Goal: Find specific page/section: Find specific page/section

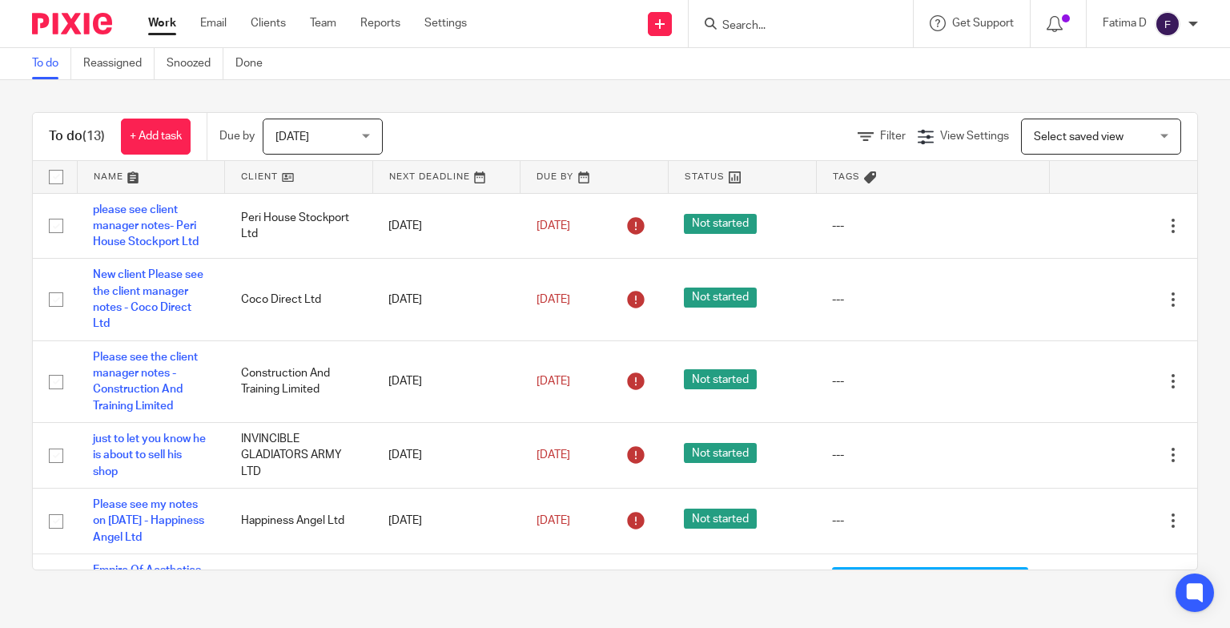
click at [743, 26] on input "Search" at bounding box center [793, 26] width 144 height 14
type input "t"
click at [267, 22] on link "Clients" at bounding box center [268, 23] width 35 height 16
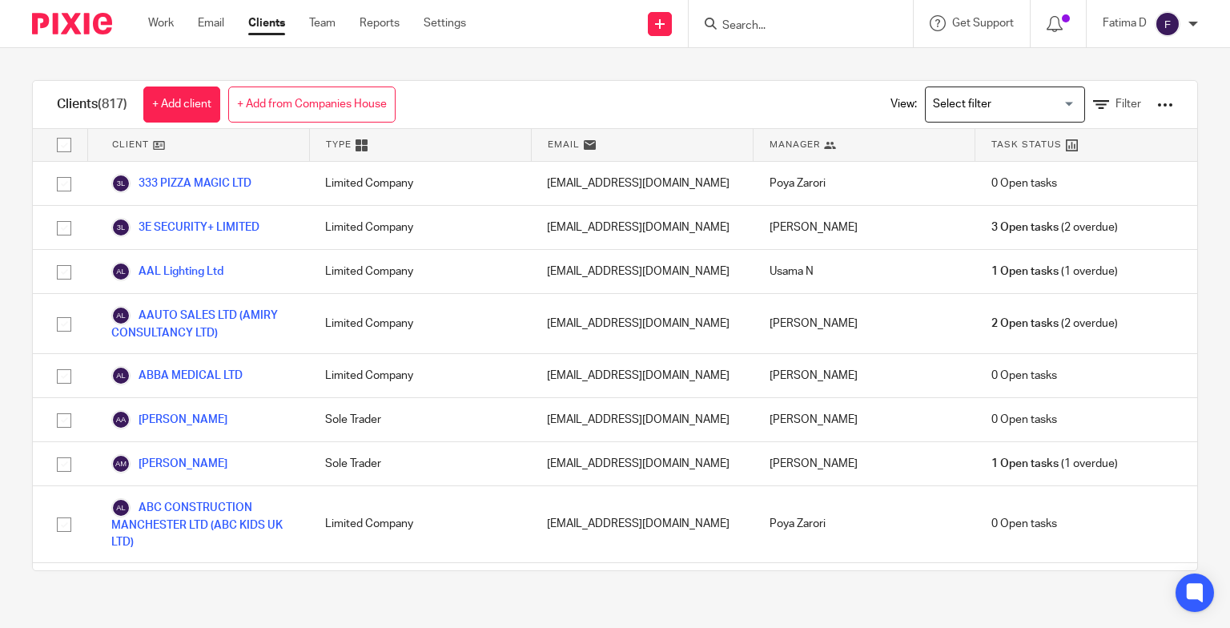
click at [735, 22] on input "Search" at bounding box center [793, 26] width 144 height 14
click at [1093, 103] on icon at bounding box center [1101, 105] width 16 height 16
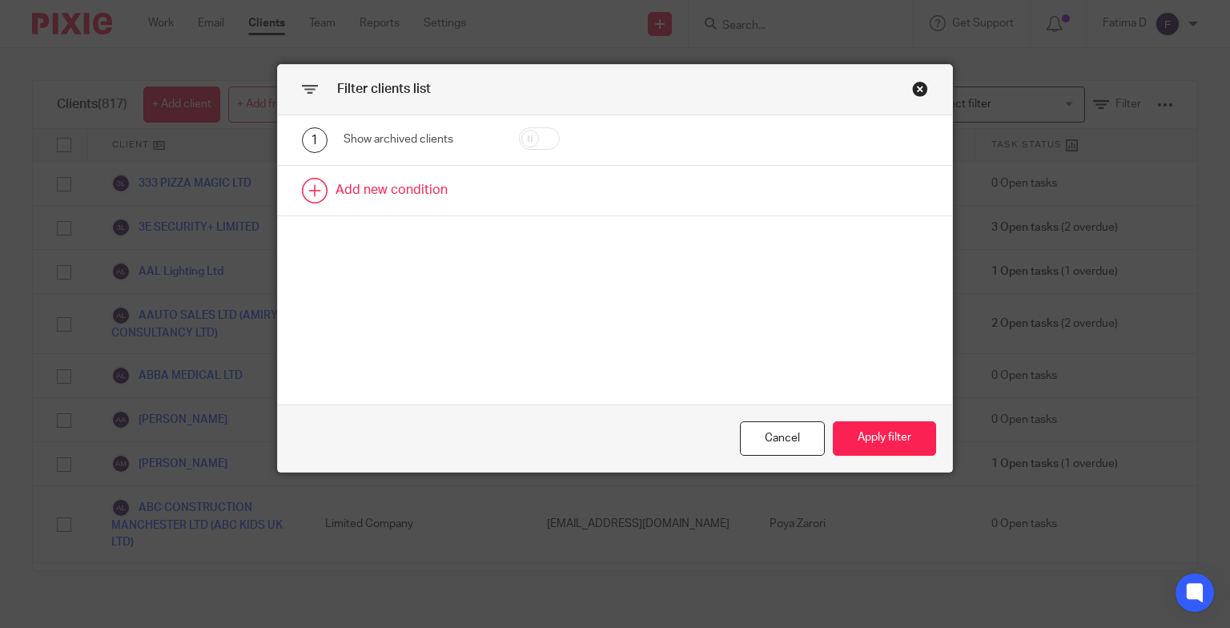
click at [440, 195] on link at bounding box center [615, 191] width 675 height 50
click at [474, 198] on div "Field" at bounding box center [419, 196] width 151 height 36
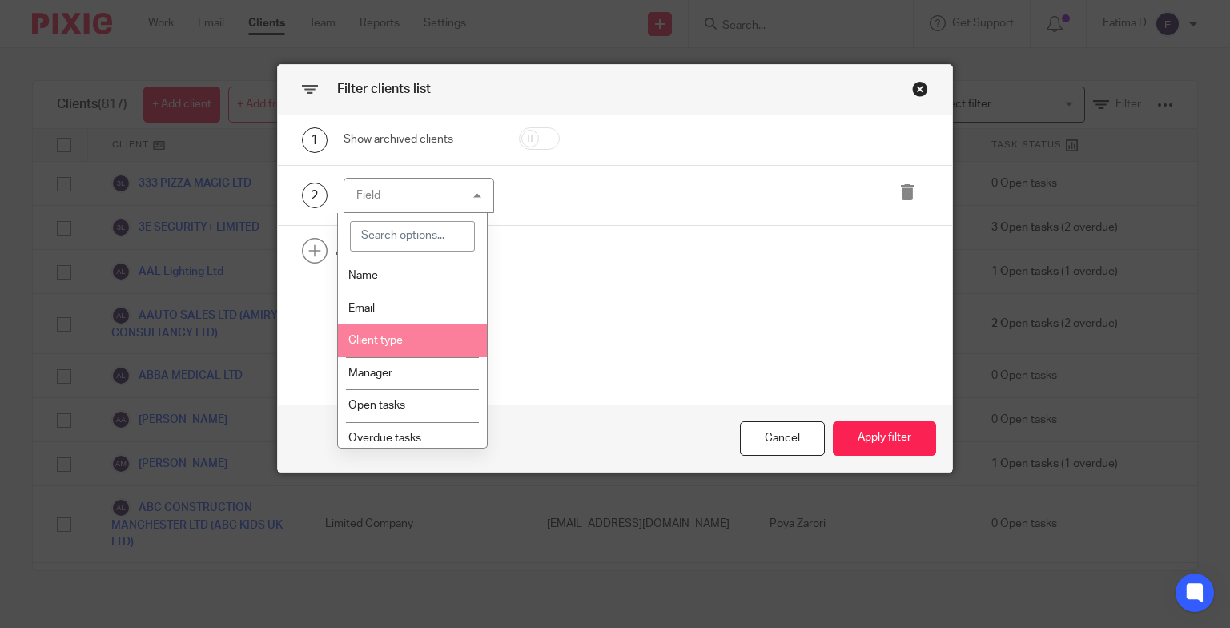
click at [407, 344] on li "Client type" at bounding box center [412, 340] width 149 height 33
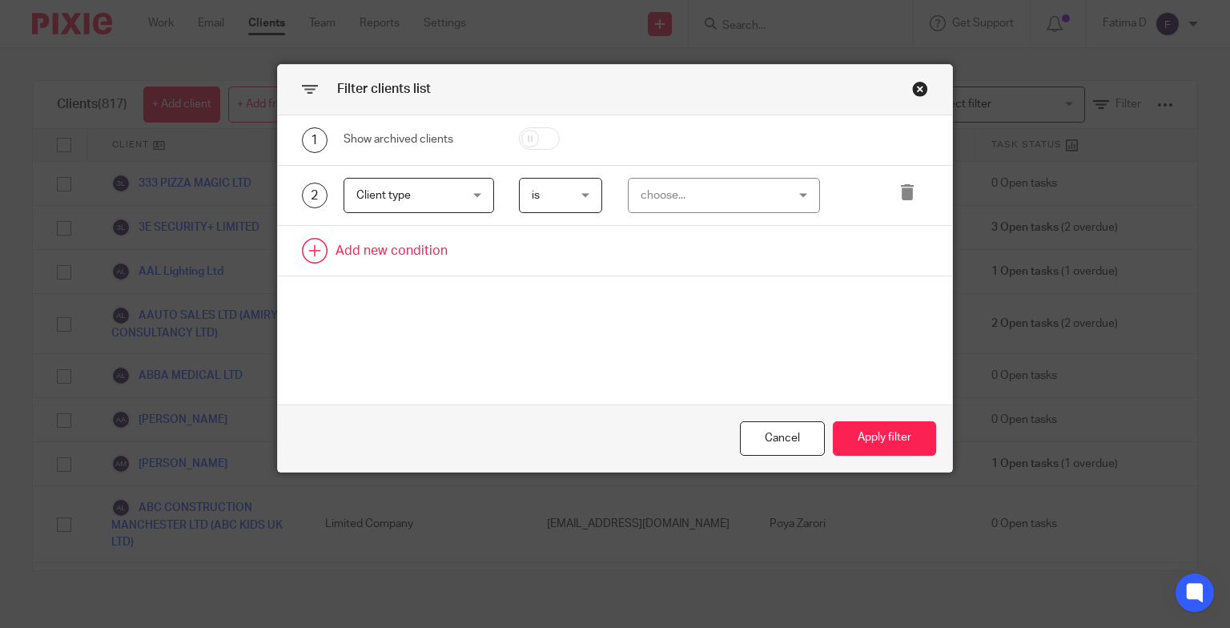
click at [397, 256] on link at bounding box center [615, 251] width 675 height 50
click at [477, 256] on div "Field" at bounding box center [419, 256] width 151 height 36
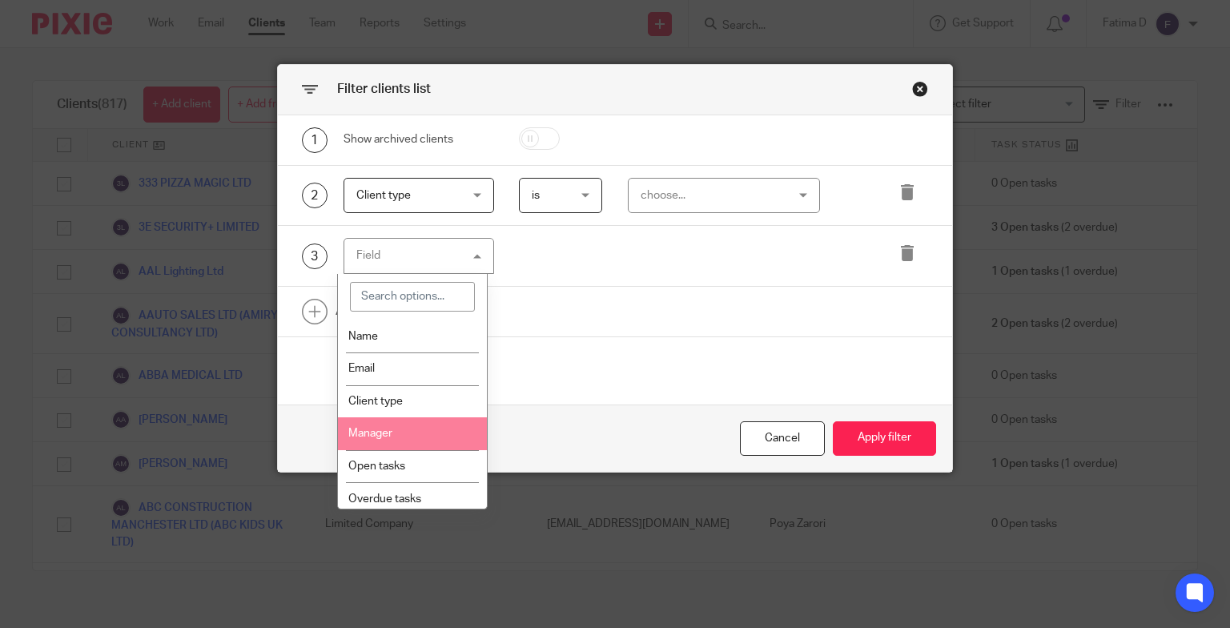
click at [396, 429] on li "Manager" at bounding box center [412, 433] width 149 height 33
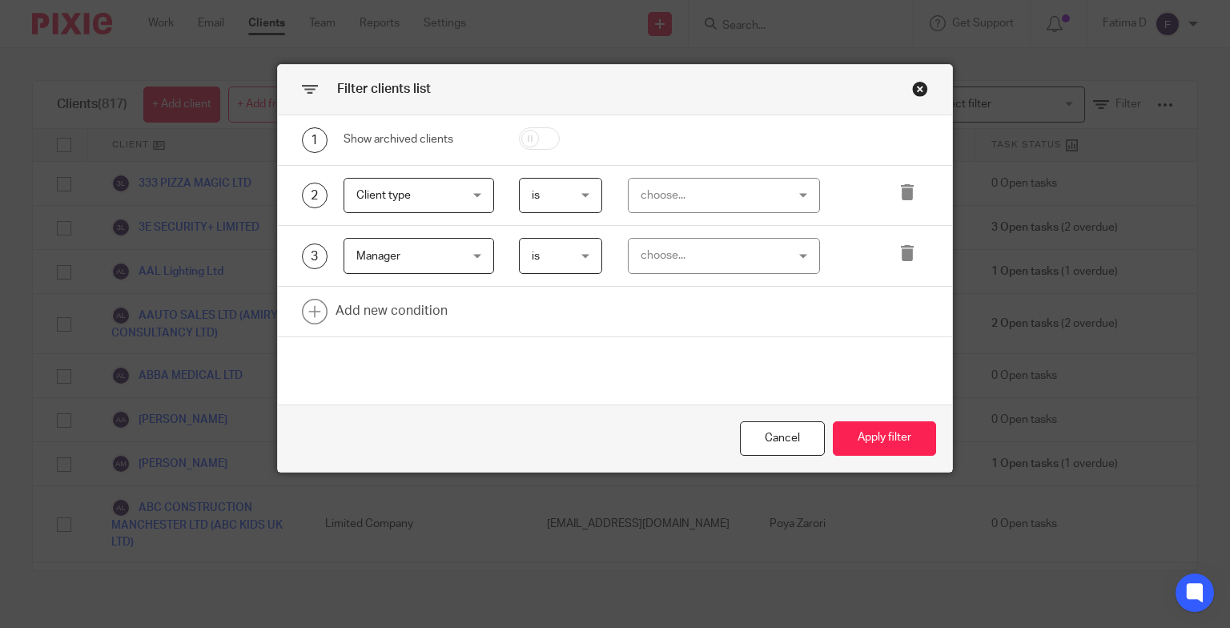
click at [477, 192] on div "Client type Client type" at bounding box center [419, 196] width 151 height 36
click at [578, 332] on link at bounding box center [615, 312] width 675 height 50
click at [801, 186] on div "choose..." at bounding box center [724, 196] width 192 height 36
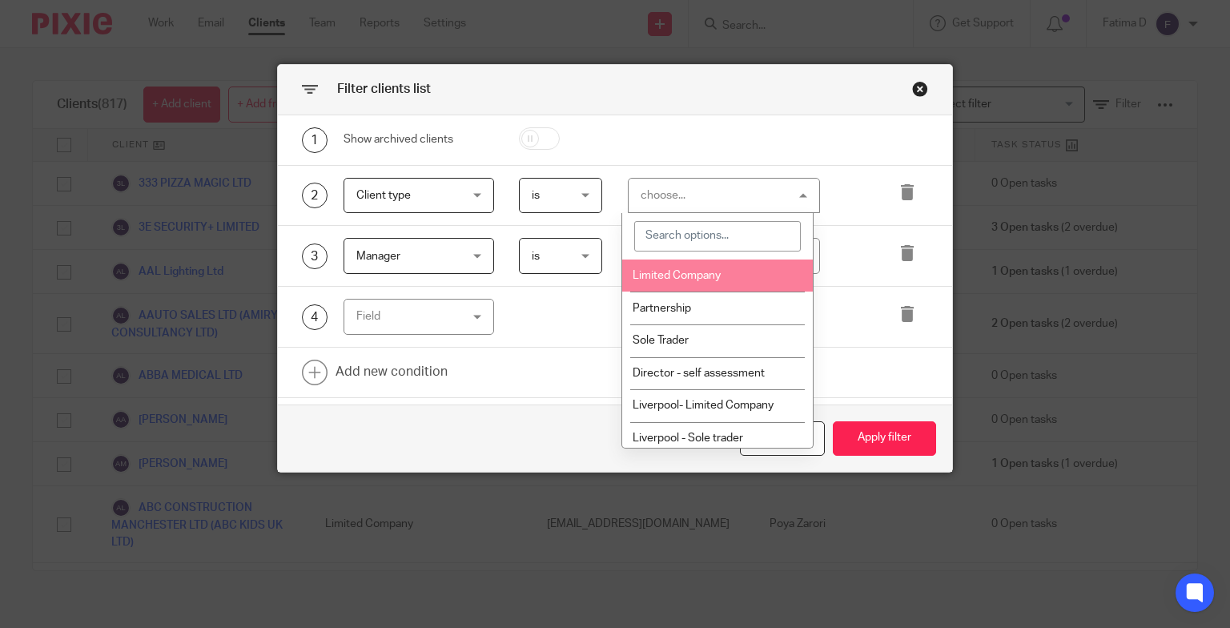
drag, startPoint x: 705, startPoint y: 276, endPoint x: 715, endPoint y: 276, distance: 10.4
click at [704, 276] on span "Limited Company" at bounding box center [677, 275] width 88 height 11
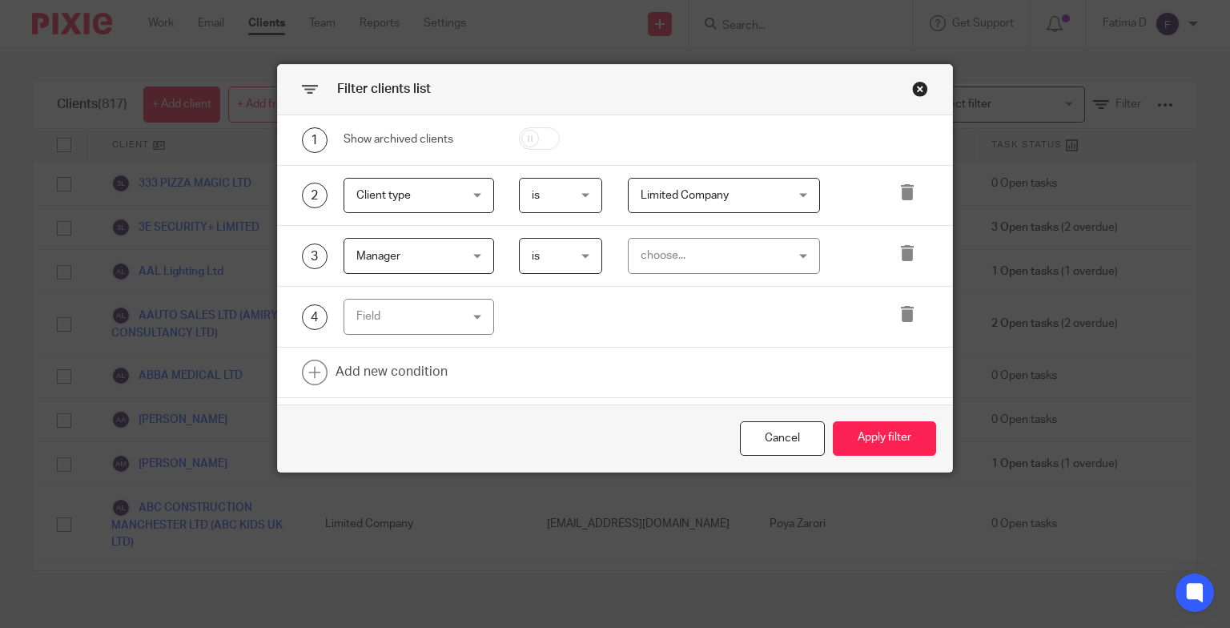
click at [797, 250] on div "choose..." at bounding box center [724, 256] width 192 height 36
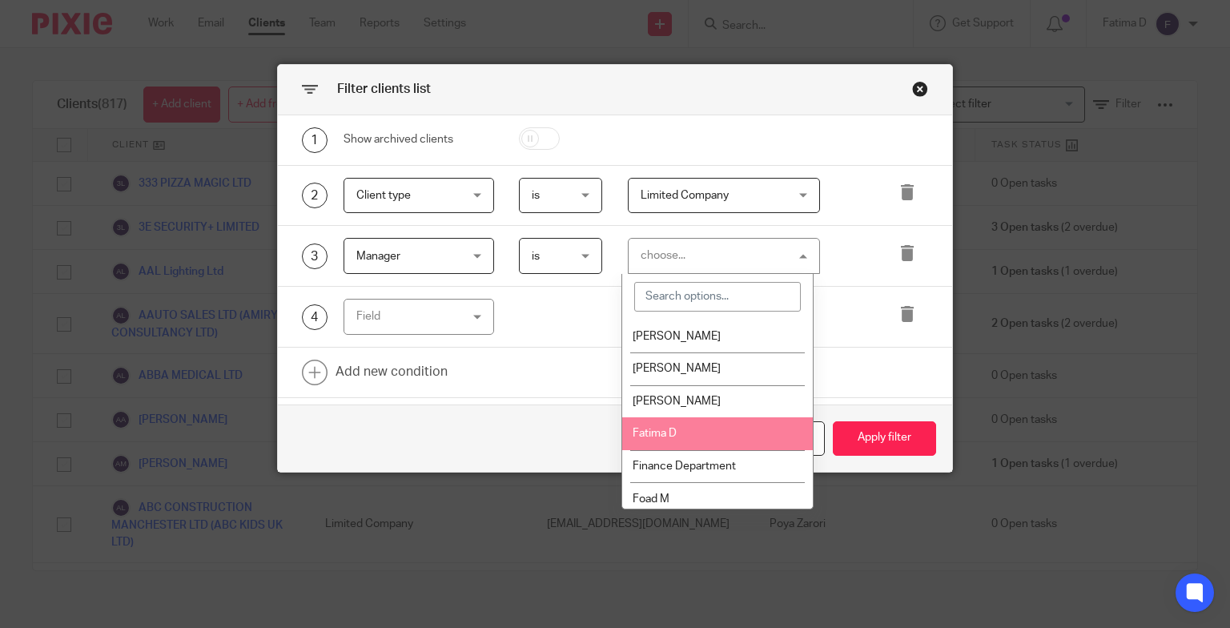
click at [698, 427] on li "Fatima D" at bounding box center [717, 433] width 191 height 33
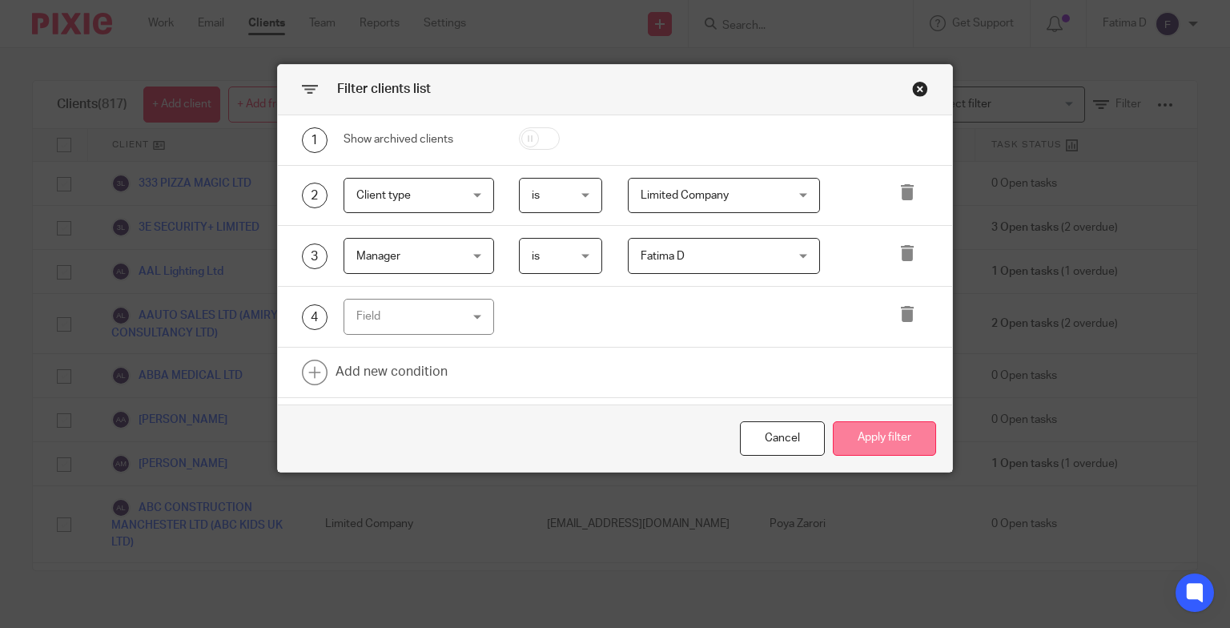
click at [852, 437] on button "Apply filter" at bounding box center [884, 438] width 103 height 34
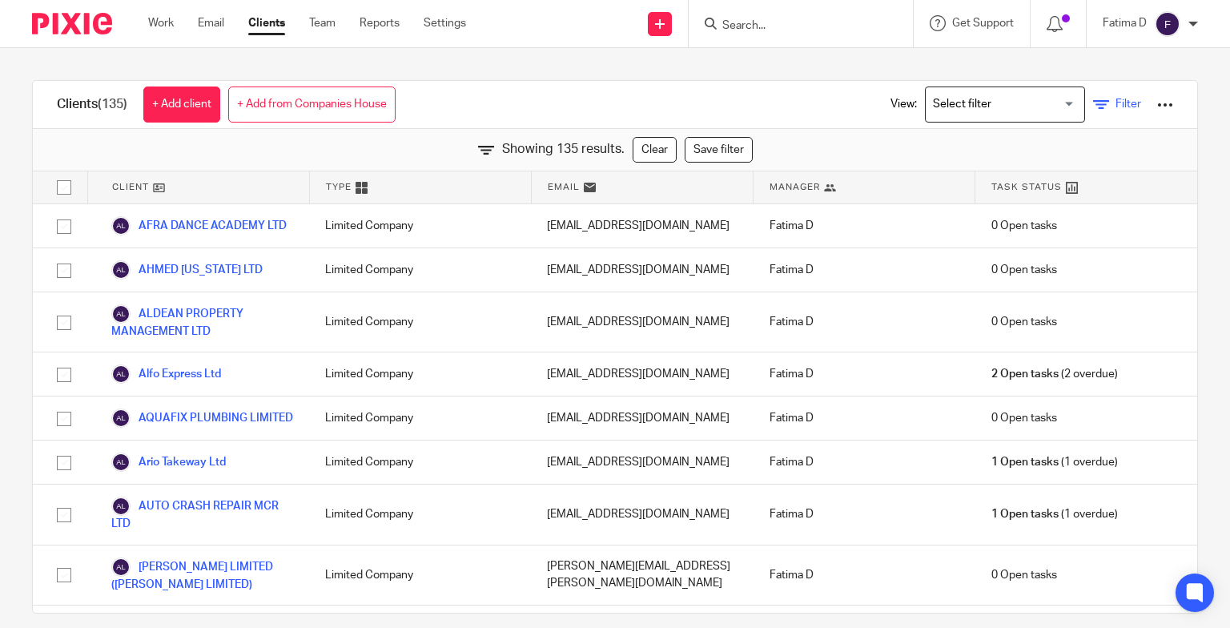
click at [1093, 105] on icon at bounding box center [1101, 105] width 16 height 16
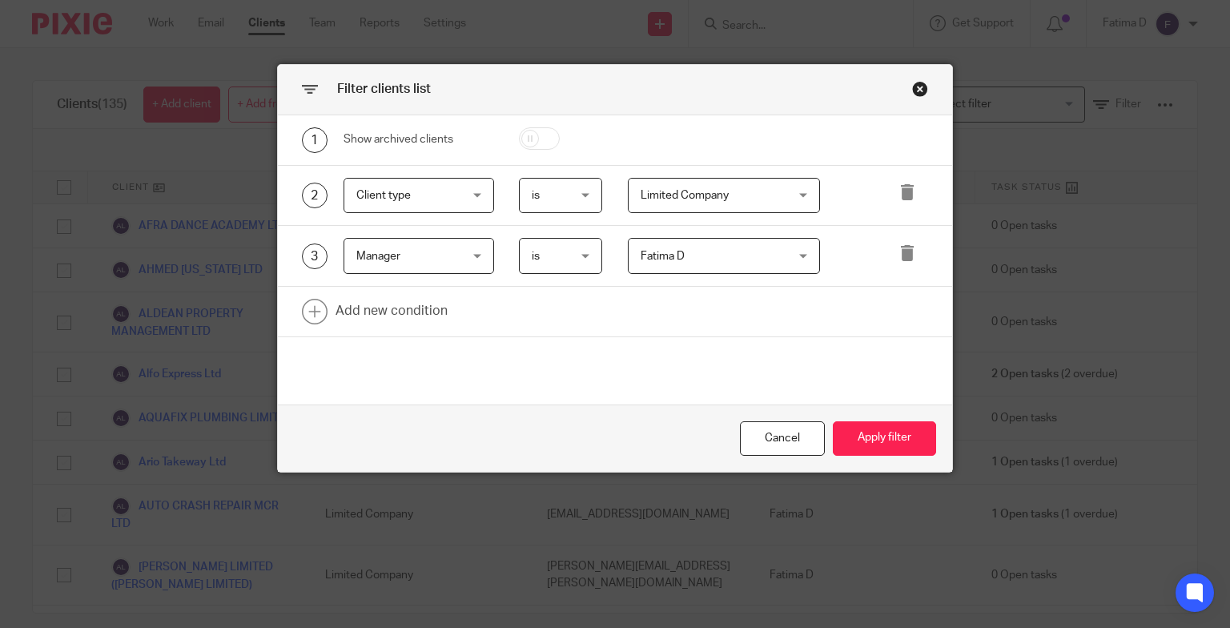
click at [802, 254] on div "Fatima D Fatima D" at bounding box center [724, 256] width 192 height 36
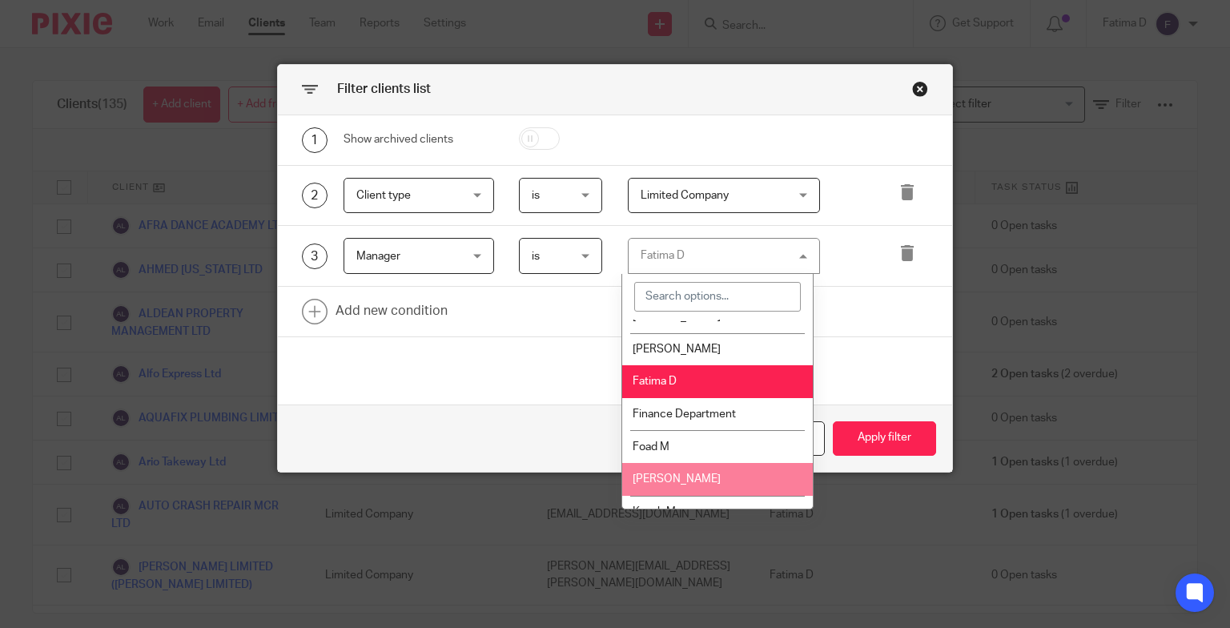
scroll to position [160, 0]
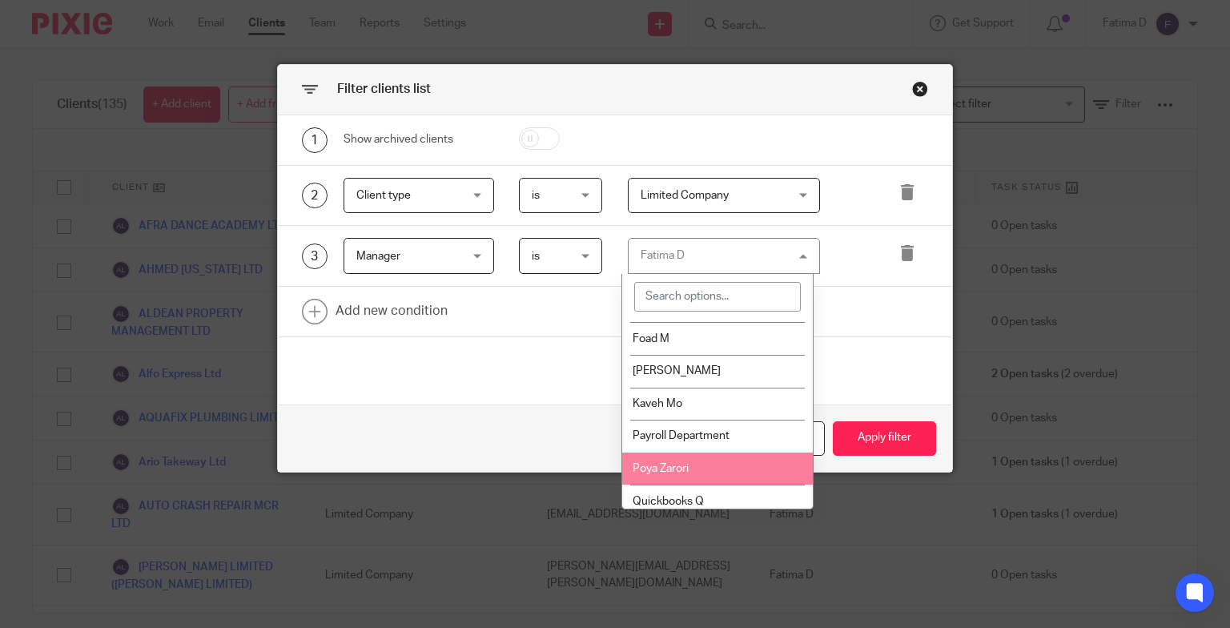
click at [695, 471] on li "Poya Zarori" at bounding box center [717, 469] width 191 height 33
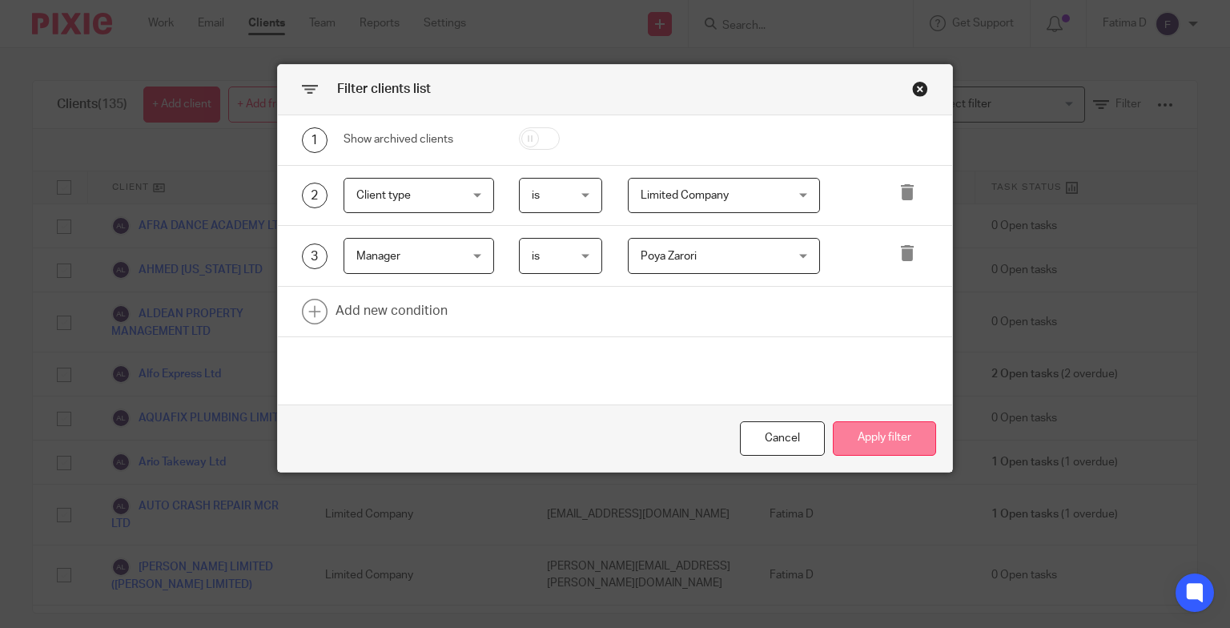
click at [862, 438] on button "Apply filter" at bounding box center [884, 438] width 103 height 34
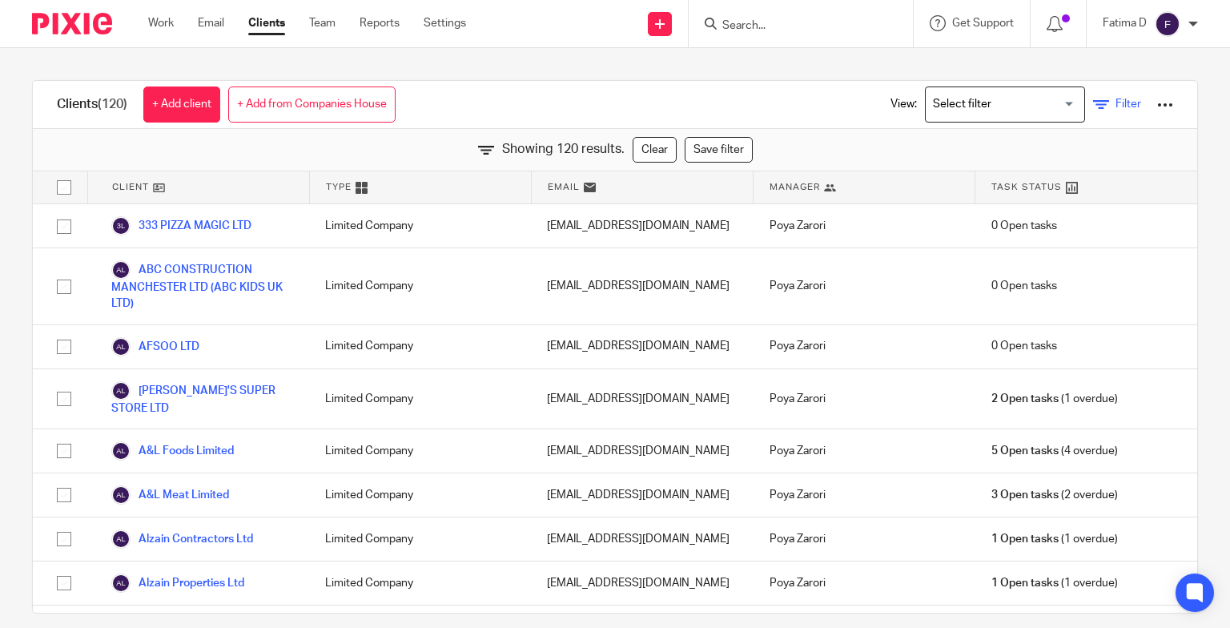
click at [1093, 107] on icon at bounding box center [1101, 105] width 16 height 16
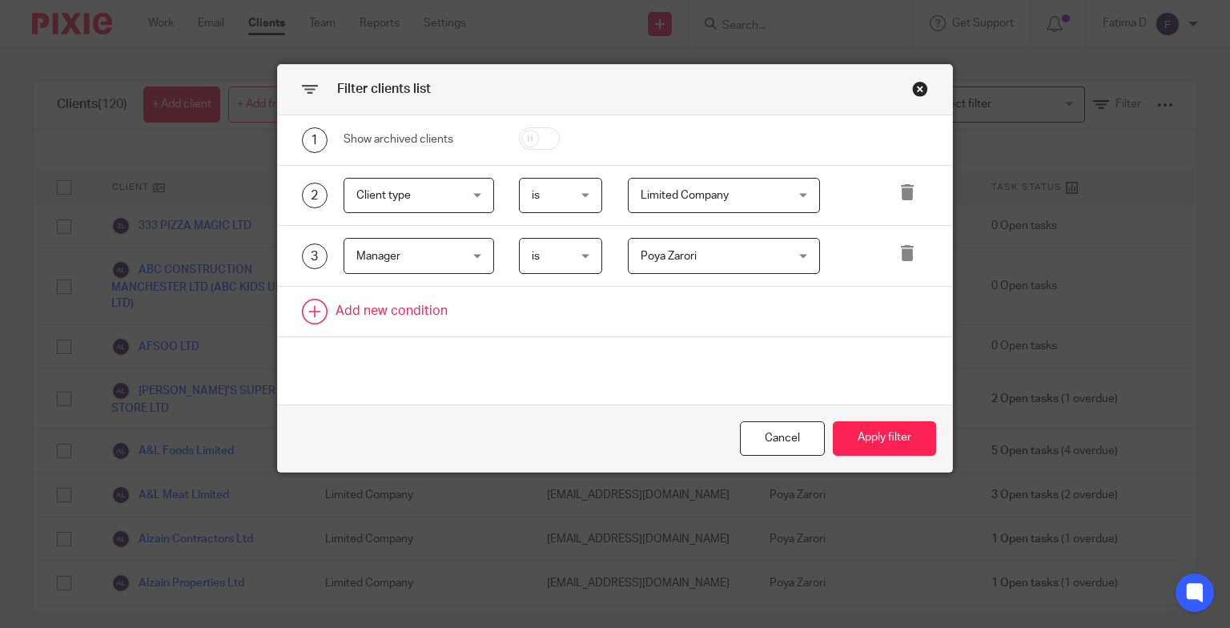
click at [388, 305] on link at bounding box center [615, 312] width 675 height 50
click at [475, 314] on div "Field" at bounding box center [419, 317] width 151 height 36
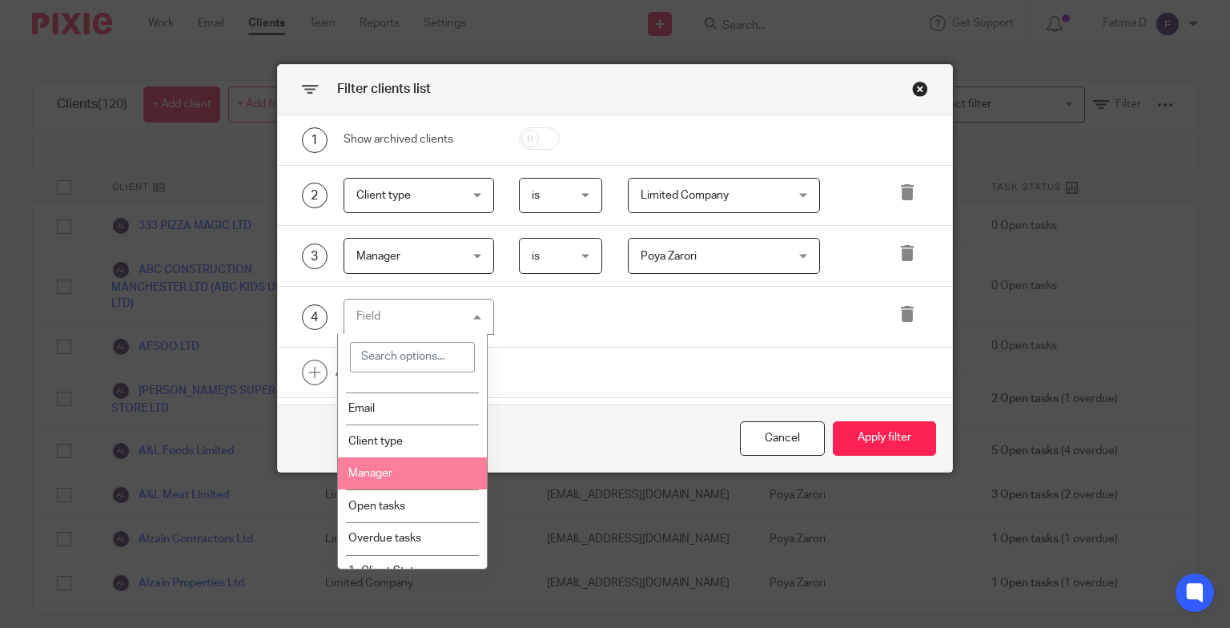
scroll to position [80, 0]
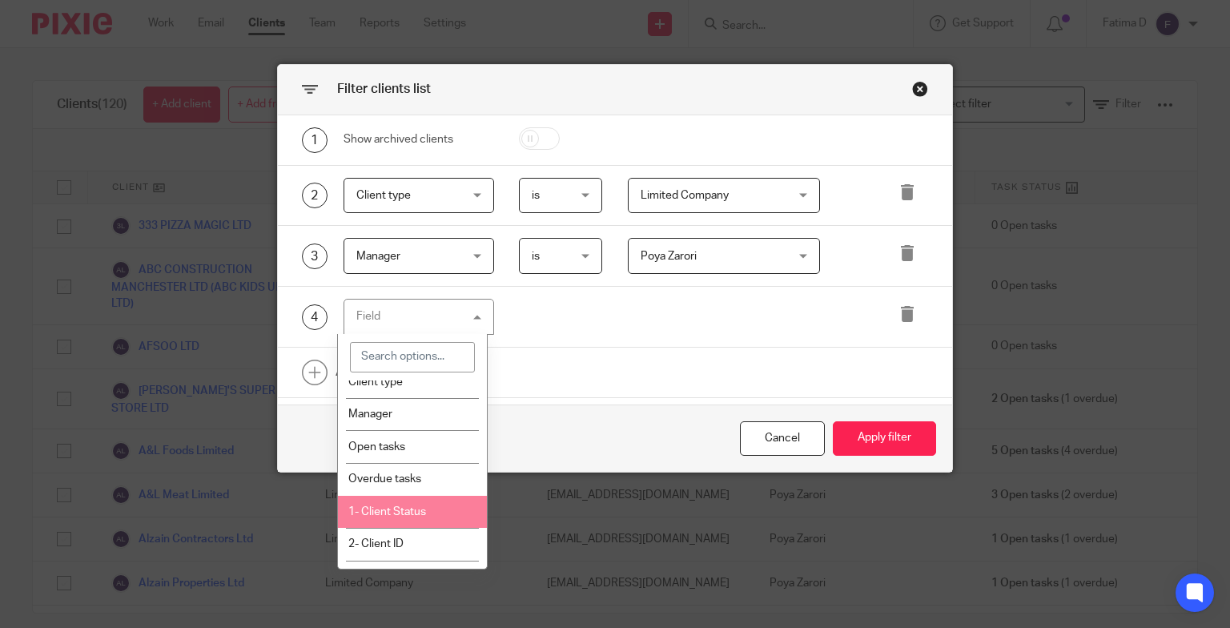
click at [420, 517] on span "1- Client Status" at bounding box center [387, 511] width 78 height 11
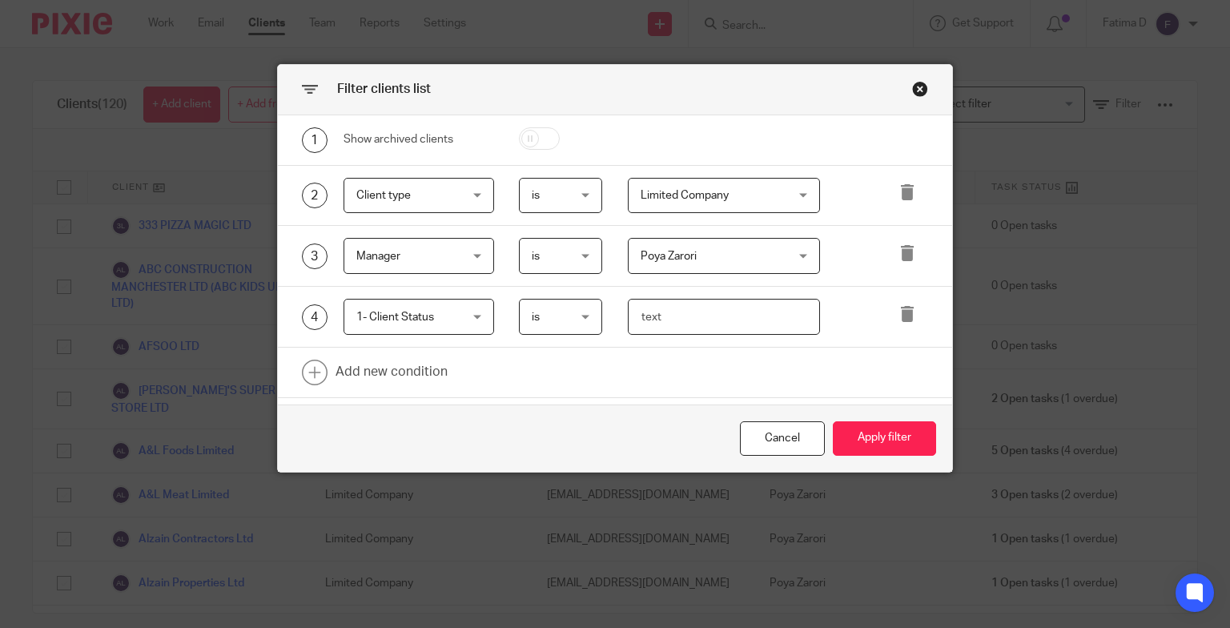
drag, startPoint x: 654, startPoint y: 312, endPoint x: 622, endPoint y: 311, distance: 32.1
click at [628, 311] on input "text" at bounding box center [724, 317] width 192 height 36
type input "ACTIVE"
click at [872, 441] on button "Apply filter" at bounding box center [884, 438] width 103 height 34
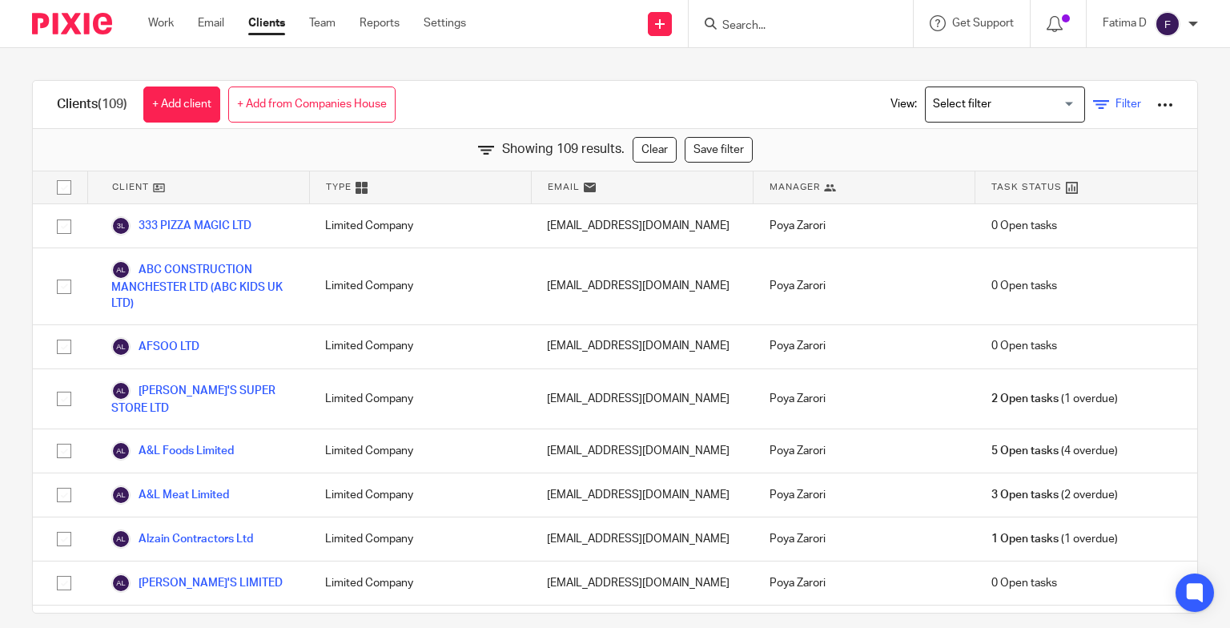
click at [1093, 102] on icon at bounding box center [1101, 105] width 16 height 16
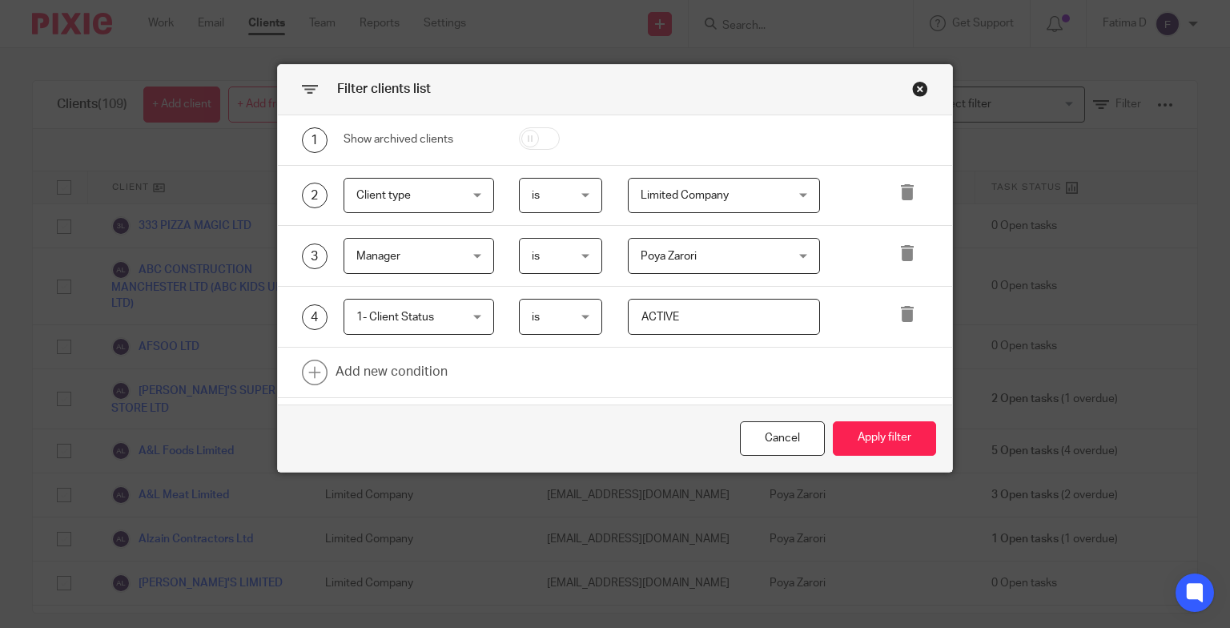
click at [803, 256] on div "Poya Zarori Poya Zarori" at bounding box center [724, 256] width 192 height 36
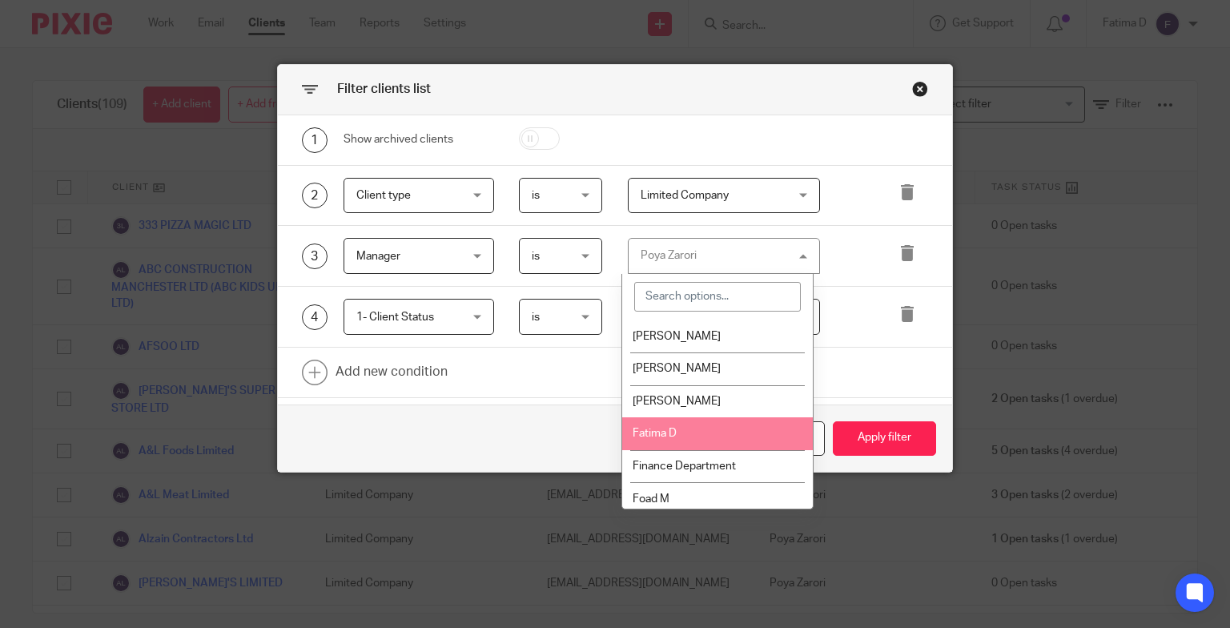
click at [728, 439] on li "Fatima D" at bounding box center [717, 433] width 191 height 33
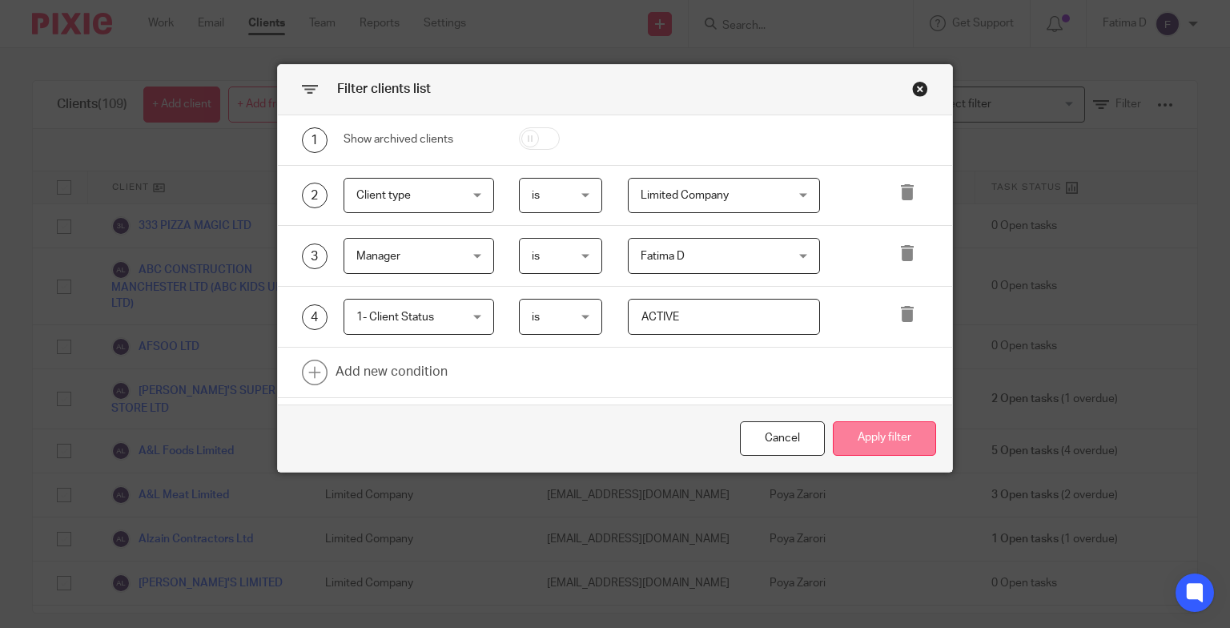
click at [876, 442] on button "Apply filter" at bounding box center [884, 438] width 103 height 34
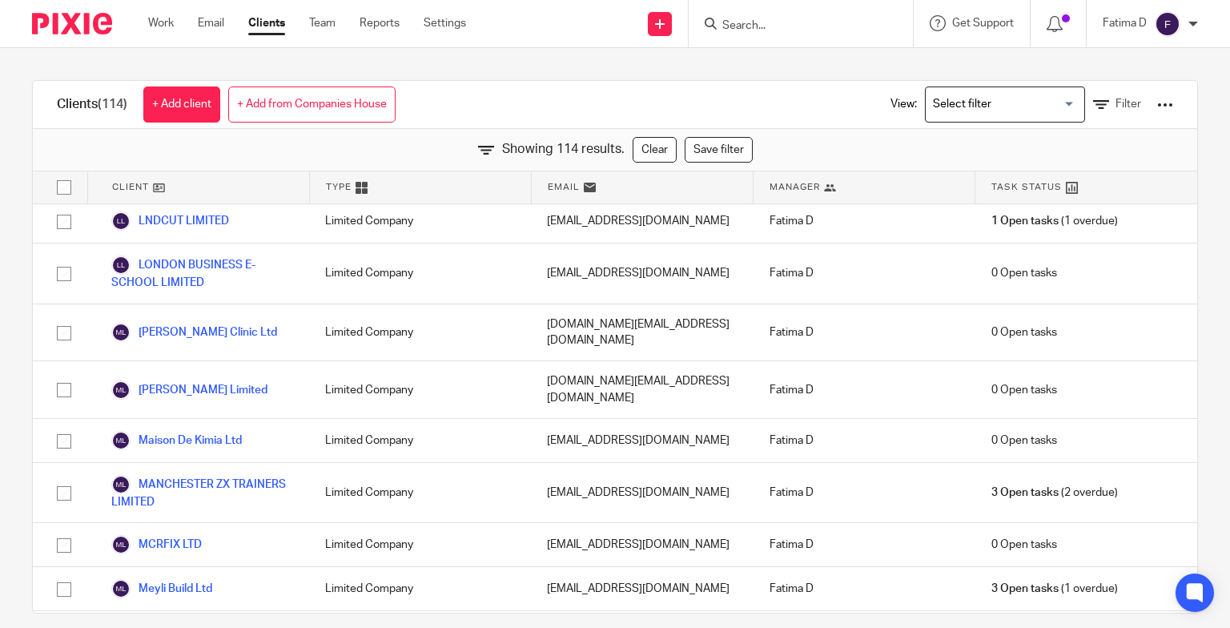
scroll to position [2723, 0]
